Goal: Navigation & Orientation: Find specific page/section

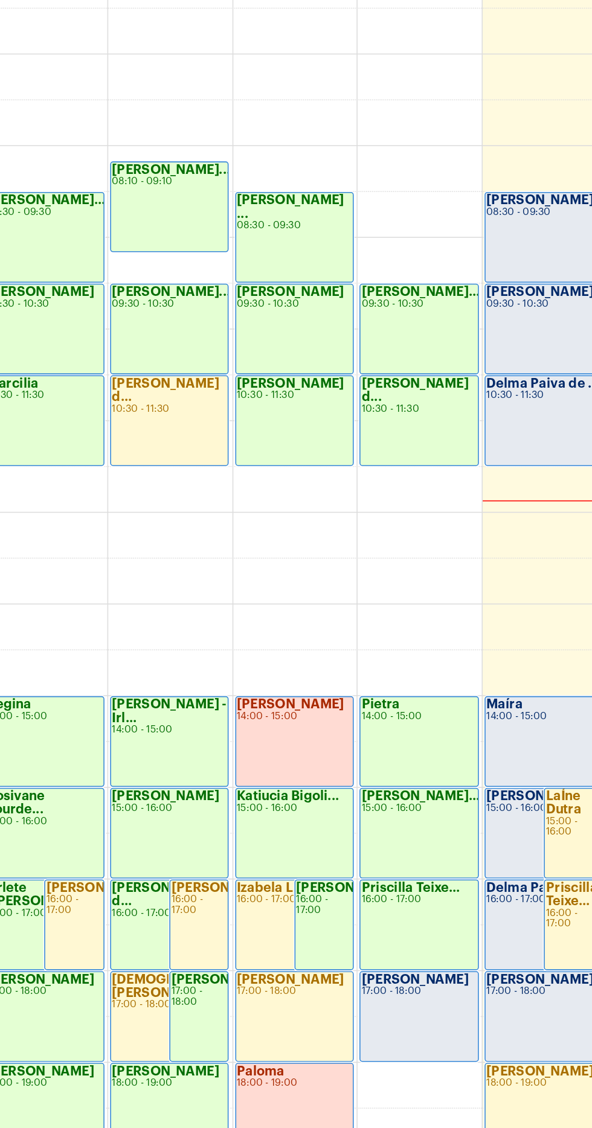
scroll to position [348, 0]
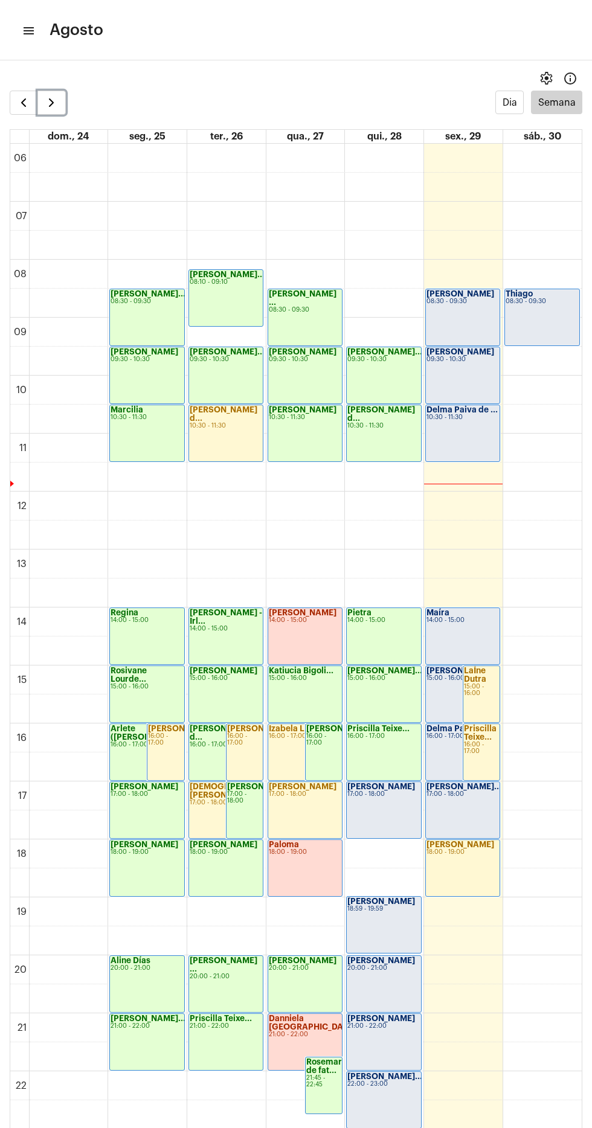
click at [57, 102] on span "button" at bounding box center [51, 102] width 14 height 14
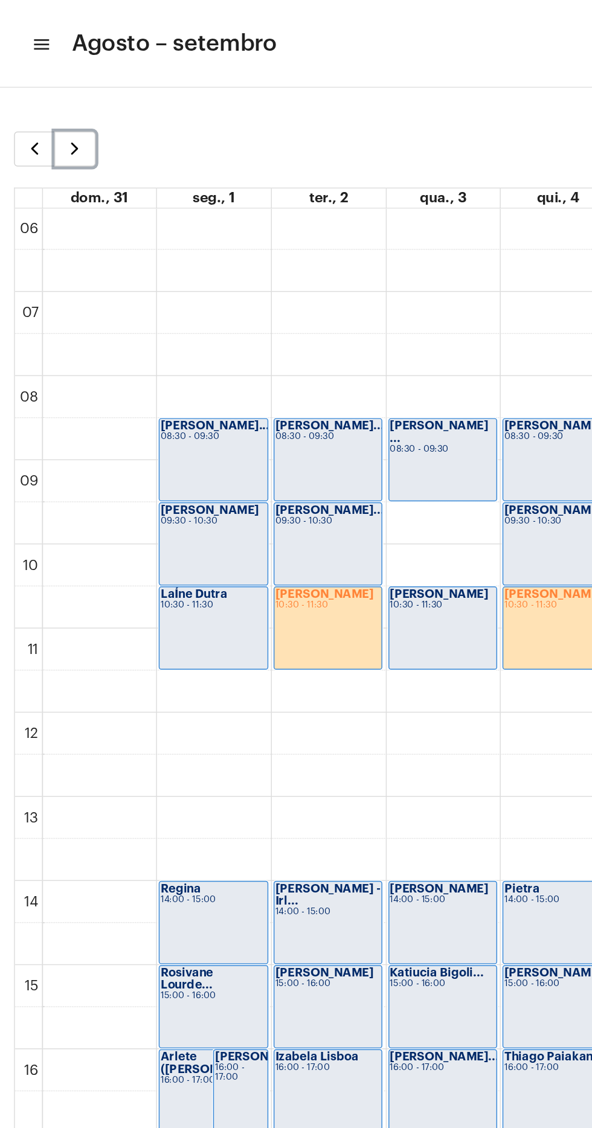
scroll to position [358, 0]
